Goal: Transaction & Acquisition: Purchase product/service

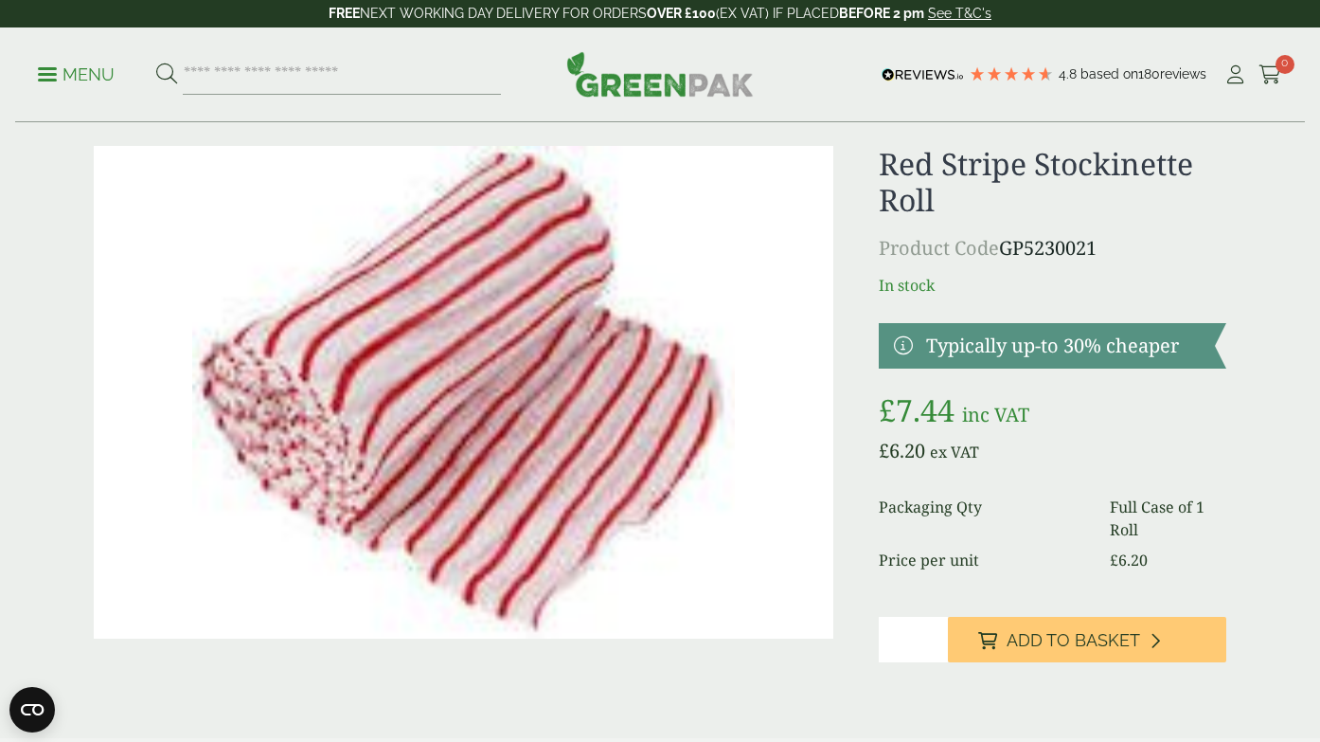
scroll to position [41, 0]
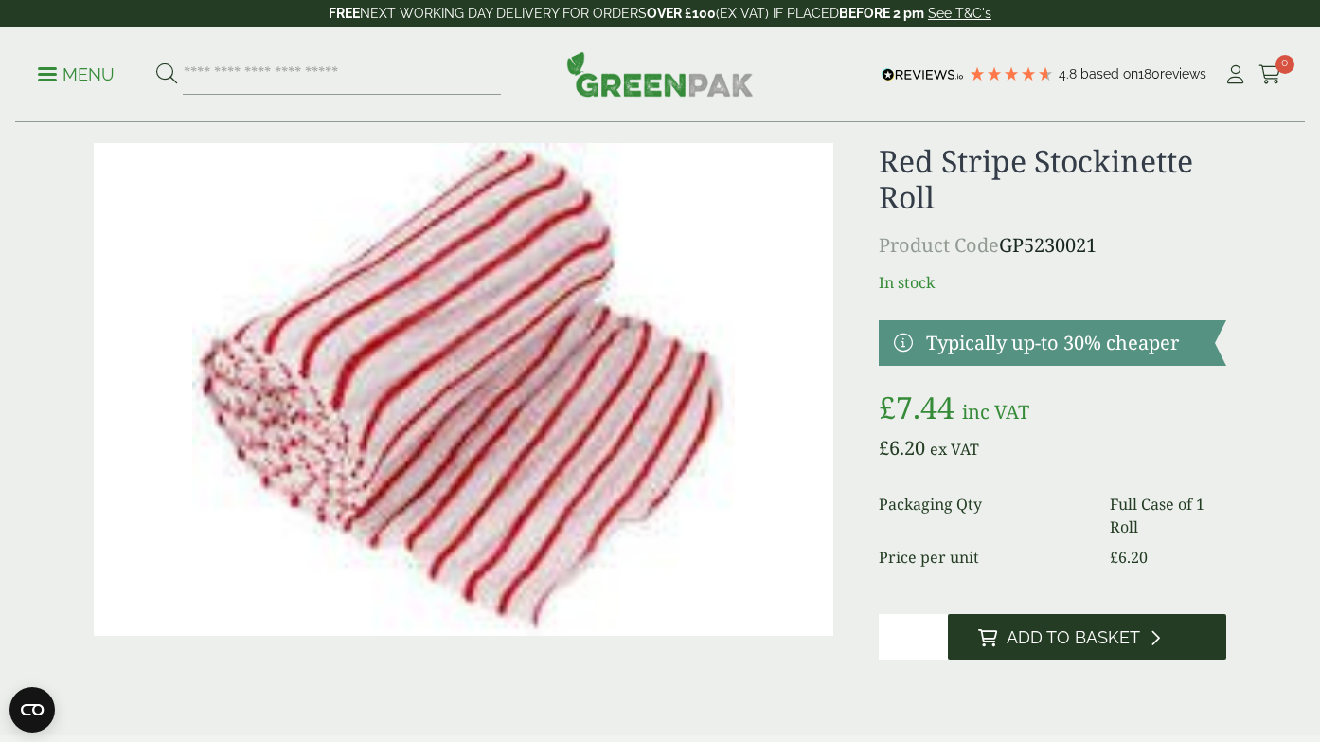
click at [1083, 625] on button "Add to Basket" at bounding box center [1087, 636] width 278 height 45
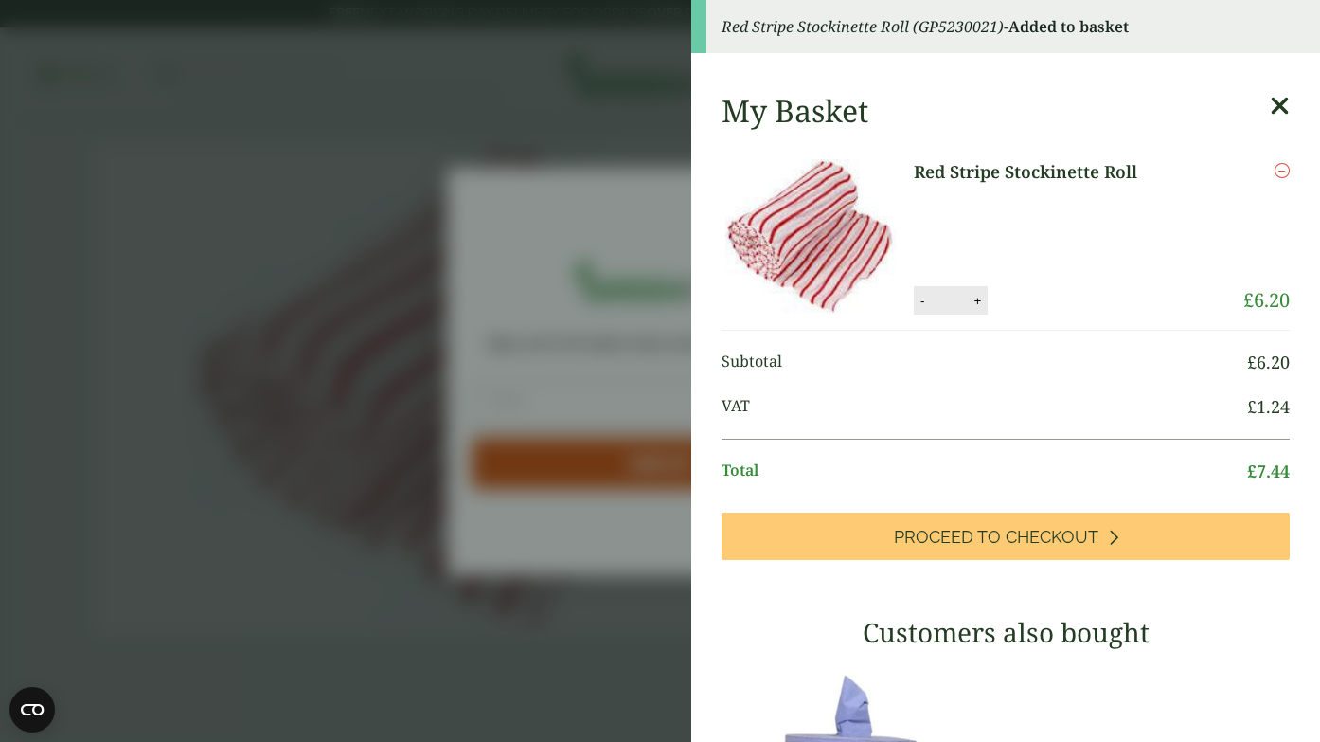
click at [632, 228] on aside "Red Stripe Stockinette Roll (GP5230021) - Added to basket My Basket Red Stripe …" at bounding box center [660, 371] width 1320 height 742
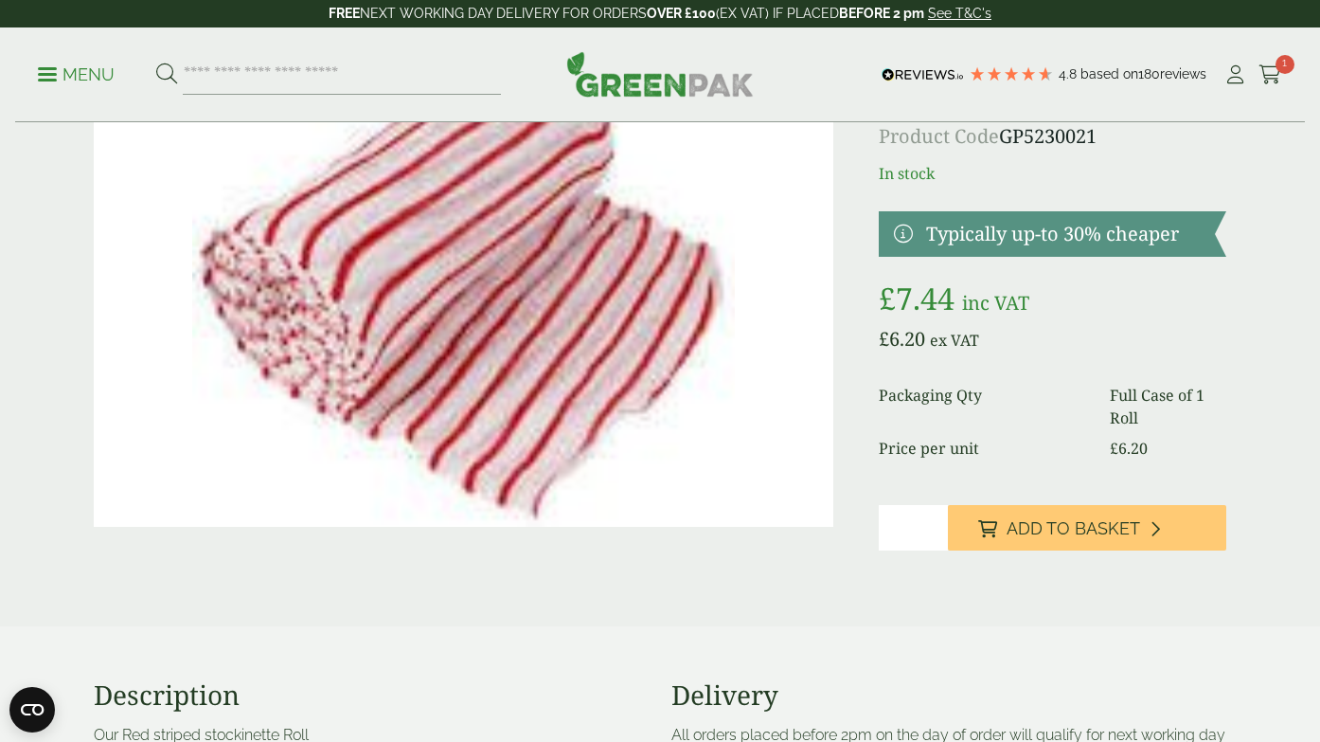
scroll to position [0, 0]
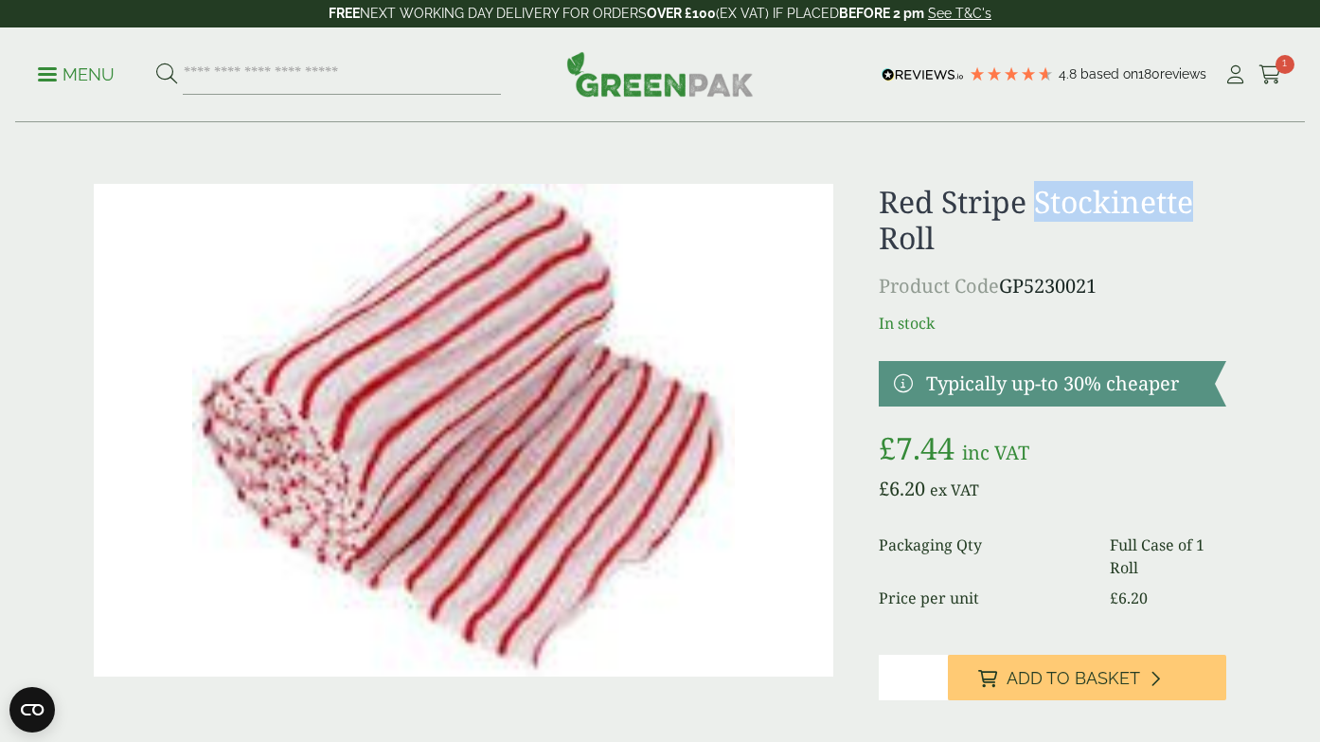
drag, startPoint x: 1036, startPoint y: 197, endPoint x: 1191, endPoint y: 205, distance: 154.6
click at [1191, 205] on h1 "Red Stripe Stockinette Roll" at bounding box center [1053, 220] width 348 height 73
copy h1 "Stockinette"
click at [409, 77] on input "search" at bounding box center [342, 75] width 318 height 40
paste input "**********"
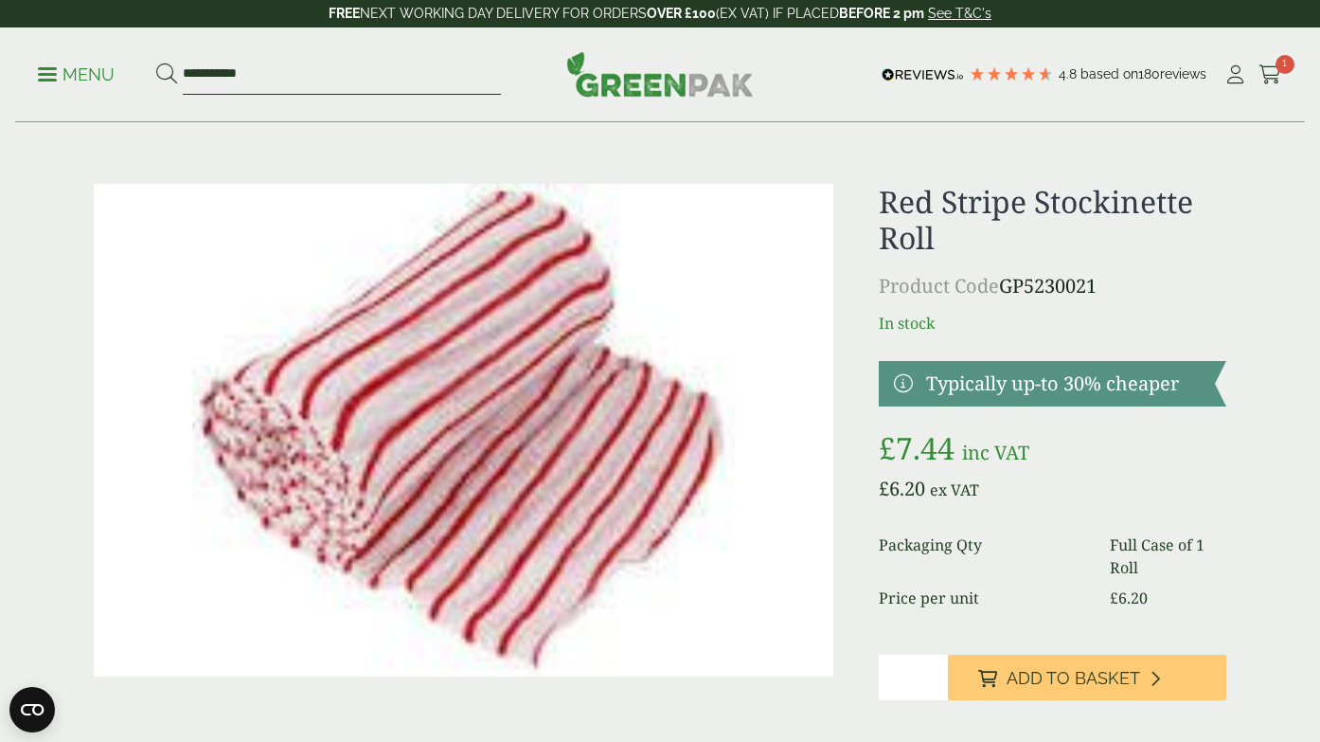
type input "**********"
click at [156, 63] on button at bounding box center [166, 75] width 21 height 25
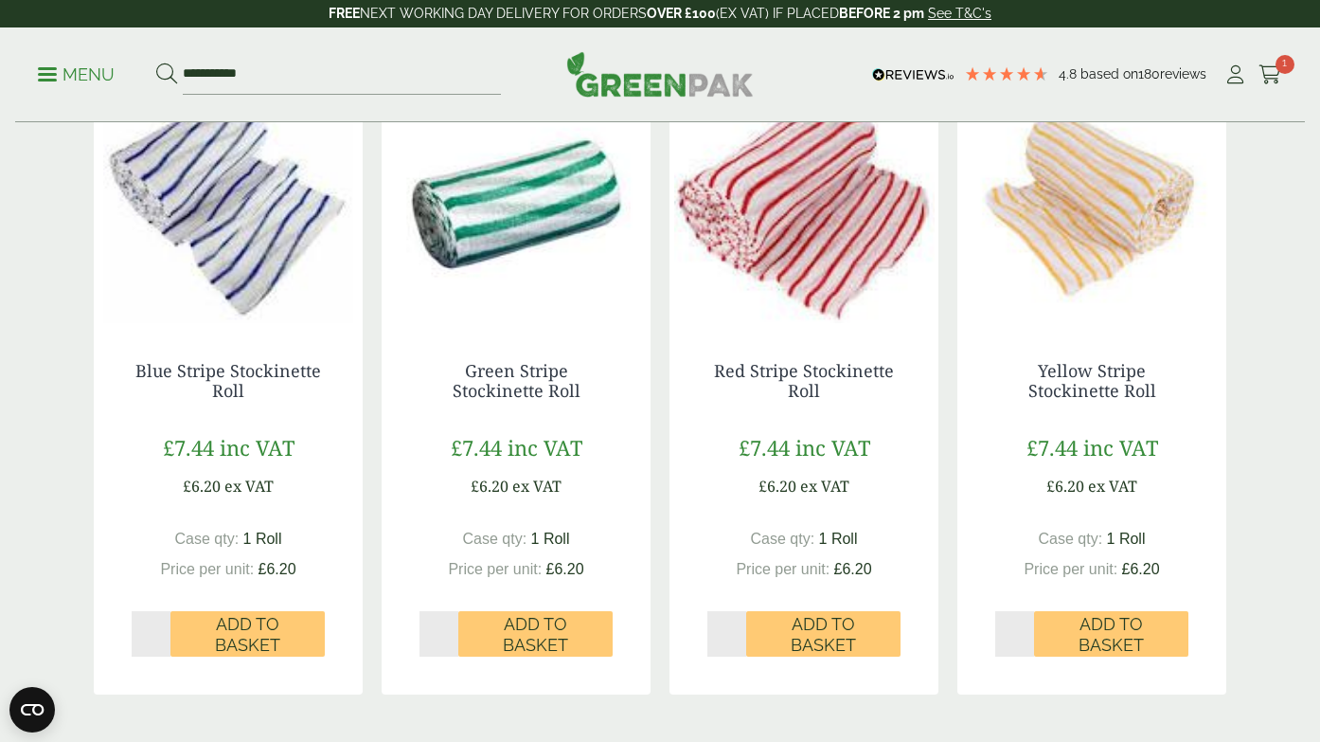
scroll to position [341, 0]
